Goal: Task Accomplishment & Management: Manage account settings

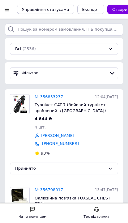
click at [54, 97] on link "№ 356853237" at bounding box center [49, 97] width 29 height 5
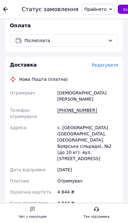
scroll to position [265, 0]
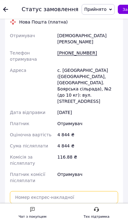
click at [59, 191] on input "text" at bounding box center [64, 197] width 109 height 12
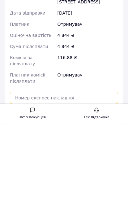
click at [40, 191] on input "text" at bounding box center [64, 197] width 109 height 12
paste input "20451225258593"
type input "20451225258593"
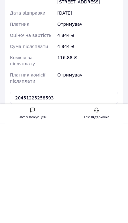
click at [82, 206] on button "Передати номер" at bounding box center [64, 212] width 109 height 12
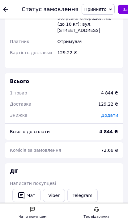
click at [8, 8] on icon at bounding box center [5, 9] width 5 height 5
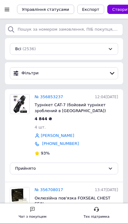
click at [61, 170] on div "Прийнято" at bounding box center [64, 169] width 109 height 12
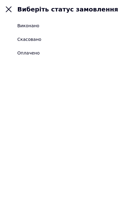
click at [40, 25] on li "Виконано" at bounding box center [64, 26] width 128 height 14
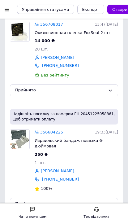
scroll to position [177, 0]
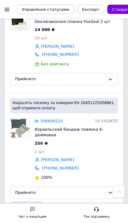
click at [55, 190] on div "Прийнято" at bounding box center [60, 193] width 91 height 7
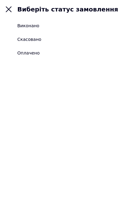
click at [5, 9] on icon at bounding box center [8, 9] width 7 height 7
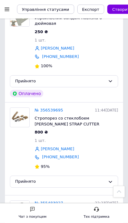
click at [58, 108] on link "№ 356539695" at bounding box center [49, 110] width 29 height 5
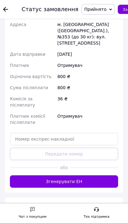
scroll to position [306, 0]
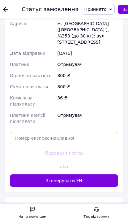
click at [42, 132] on input "text" at bounding box center [64, 138] width 109 height 12
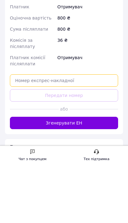
click at [35, 132] on input "text" at bounding box center [64, 138] width 109 height 12
paste input "20451225253471"
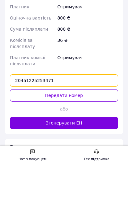
type input "20451225253471"
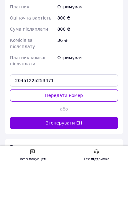
click at [89, 147] on button "Передати номер" at bounding box center [64, 153] width 109 height 12
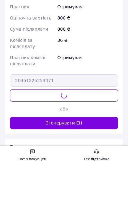
scroll to position [363, 0]
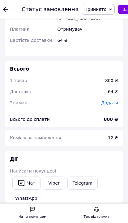
click at [8, 11] on icon at bounding box center [5, 9] width 5 height 5
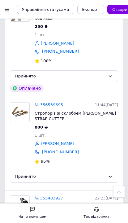
scroll to position [299, 0]
click at [51, 103] on link "№ 356539695" at bounding box center [49, 105] width 29 height 5
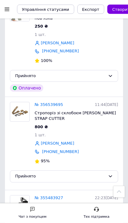
click at [56, 173] on div "Прийнято" at bounding box center [60, 176] width 91 height 7
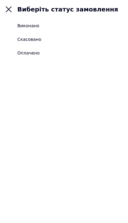
click at [37, 26] on div "Виконано" at bounding box center [28, 26] width 22 height 6
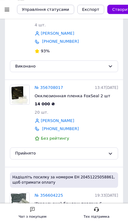
scroll to position [102, 0]
click at [51, 86] on link "№ 356708017" at bounding box center [49, 87] width 29 height 5
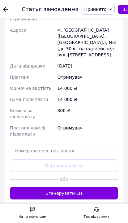
scroll to position [305, 0]
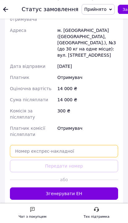
click at [69, 145] on input "text" at bounding box center [64, 151] width 109 height 12
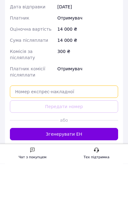
click at [50, 145] on input "text" at bounding box center [64, 151] width 109 height 12
paste input "20451225253471"
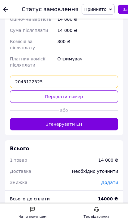
scroll to position [370, 0]
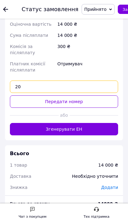
type input "2"
type input "59001432926971"
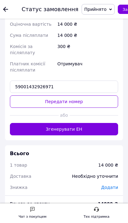
click at [81, 95] on button "Передати номер" at bounding box center [64, 101] width 109 height 12
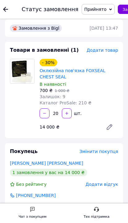
scroll to position [0, 0]
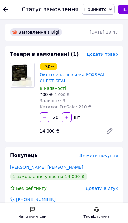
click at [7, 11] on icon at bounding box center [5, 9] width 5 height 5
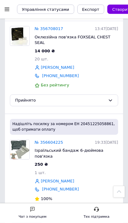
scroll to position [162, 0]
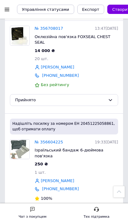
click at [73, 97] on div "Прийнято" at bounding box center [60, 100] width 91 height 7
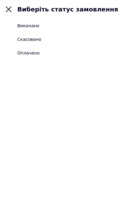
click at [37, 26] on div "Виконано" at bounding box center [28, 26] width 22 height 6
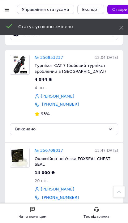
scroll to position [0, 0]
